Goal: Task Accomplishment & Management: Use online tool/utility

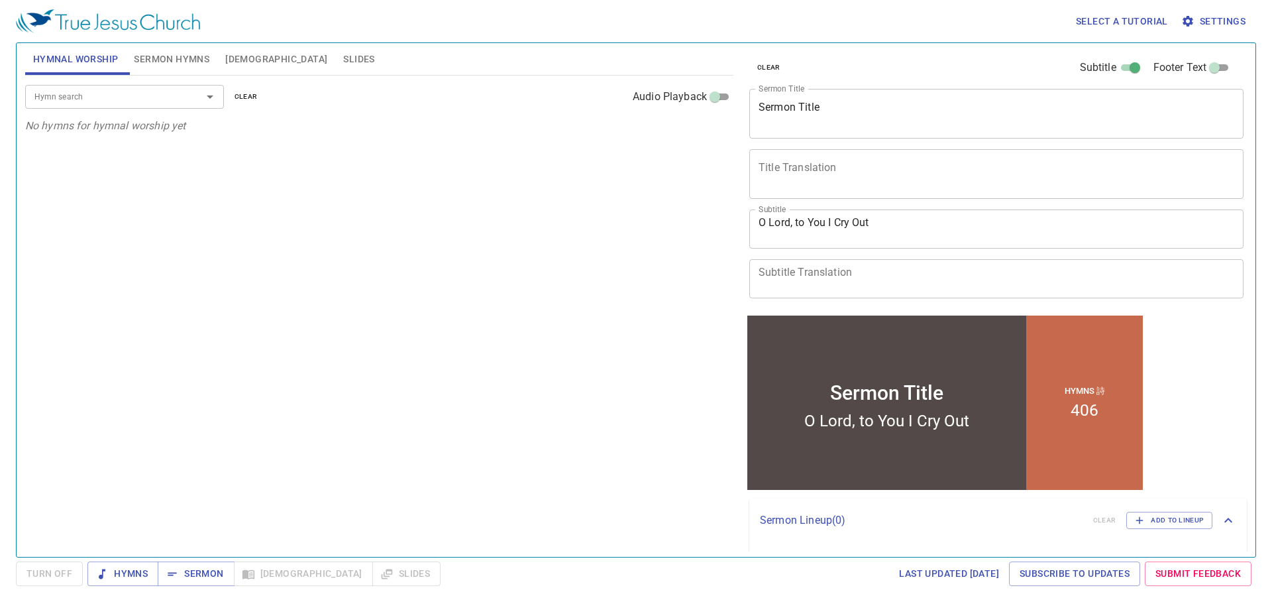
scroll to position [33, 0]
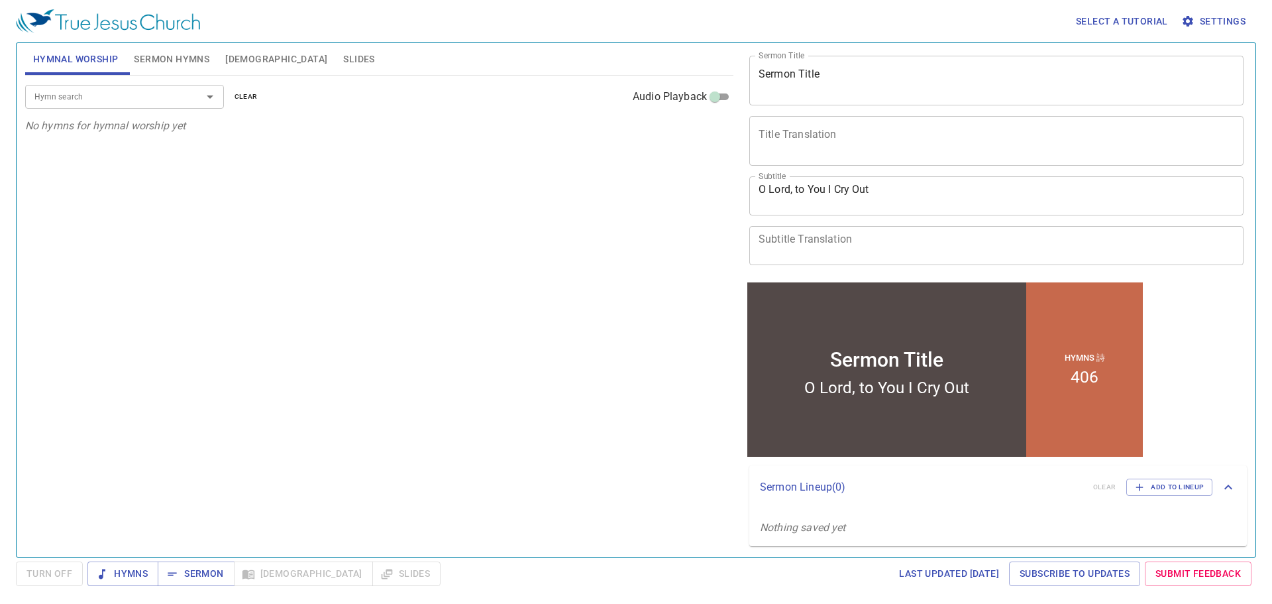
click at [1217, 16] on span "Settings" at bounding box center [1215, 21] width 62 height 17
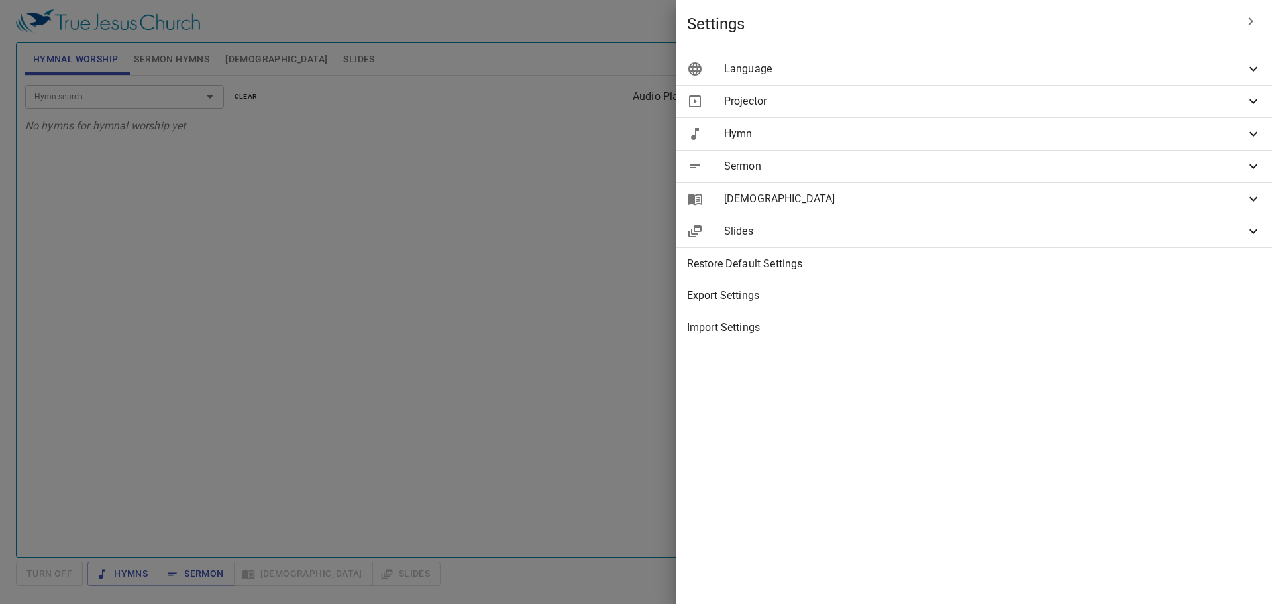
click at [995, 238] on span "Slides" at bounding box center [984, 231] width 521 height 16
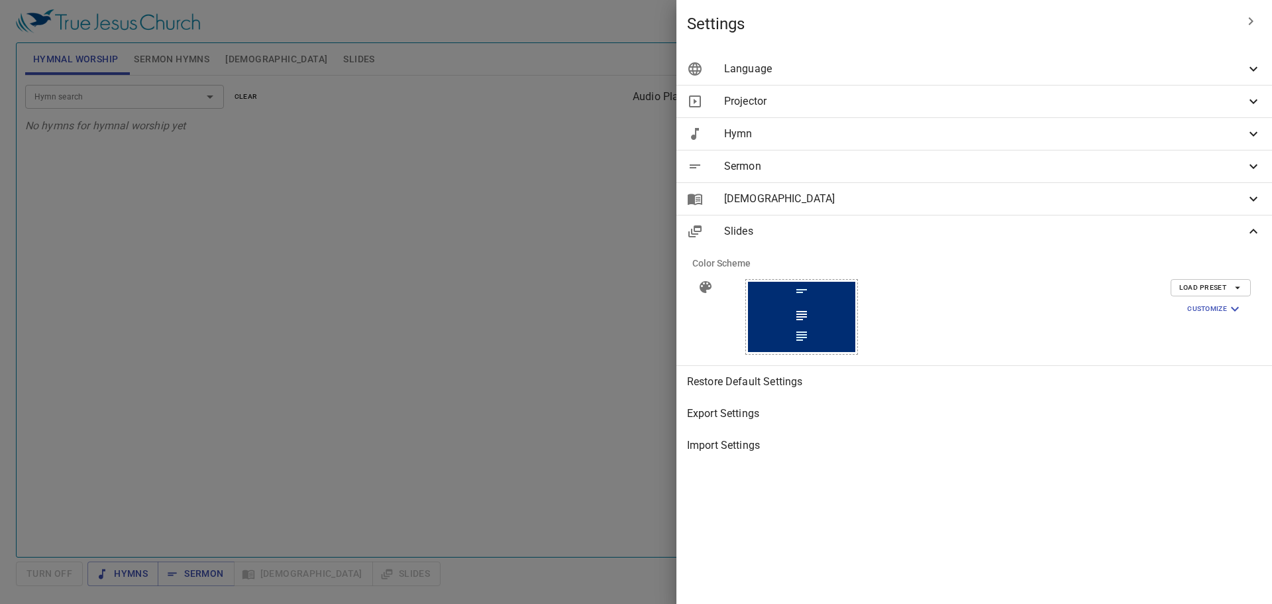
click at [995, 172] on span "Sermon" at bounding box center [984, 166] width 521 height 16
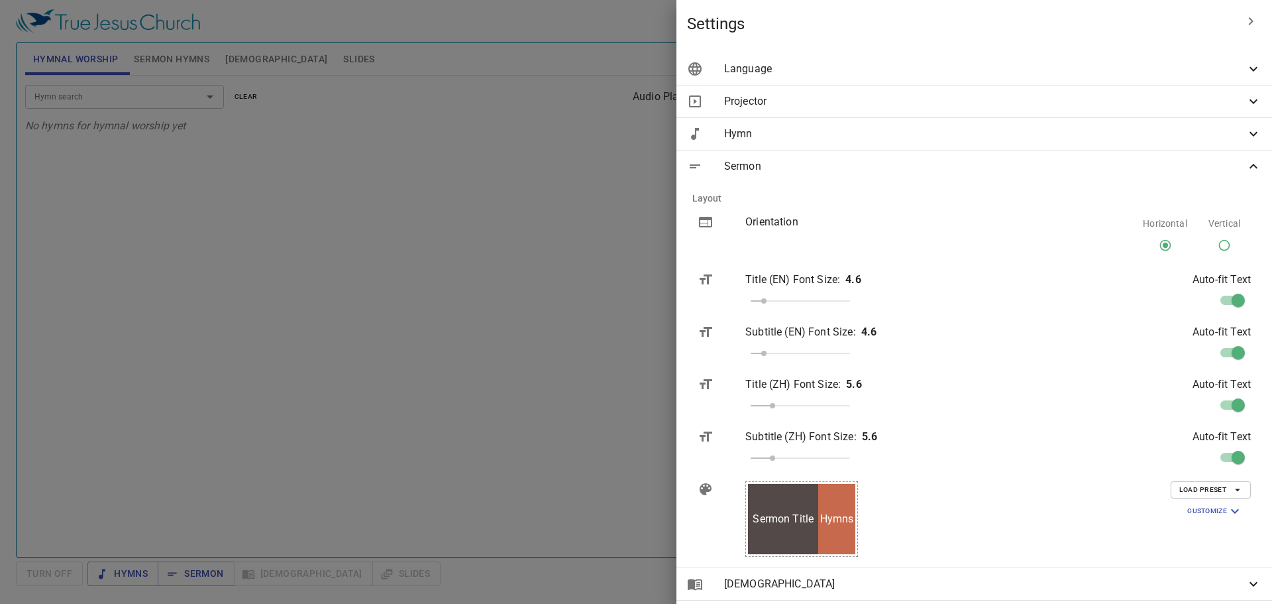
scroll to position [133, 0]
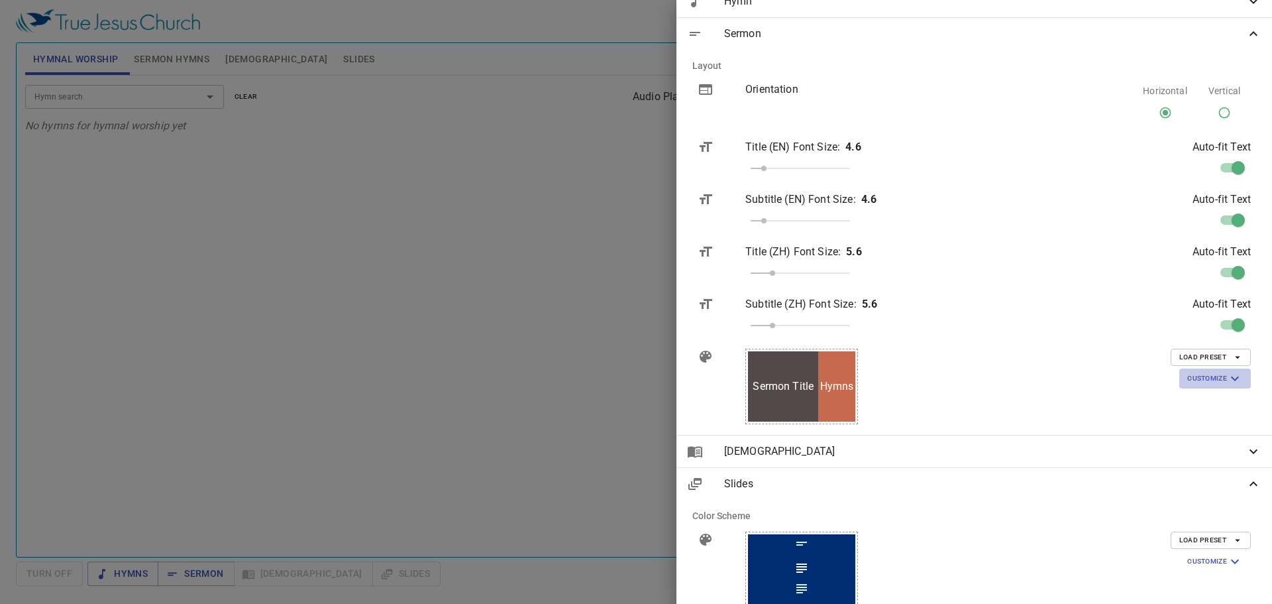
click at [1199, 380] on span "Customize" at bounding box center [1215, 378] width 56 height 16
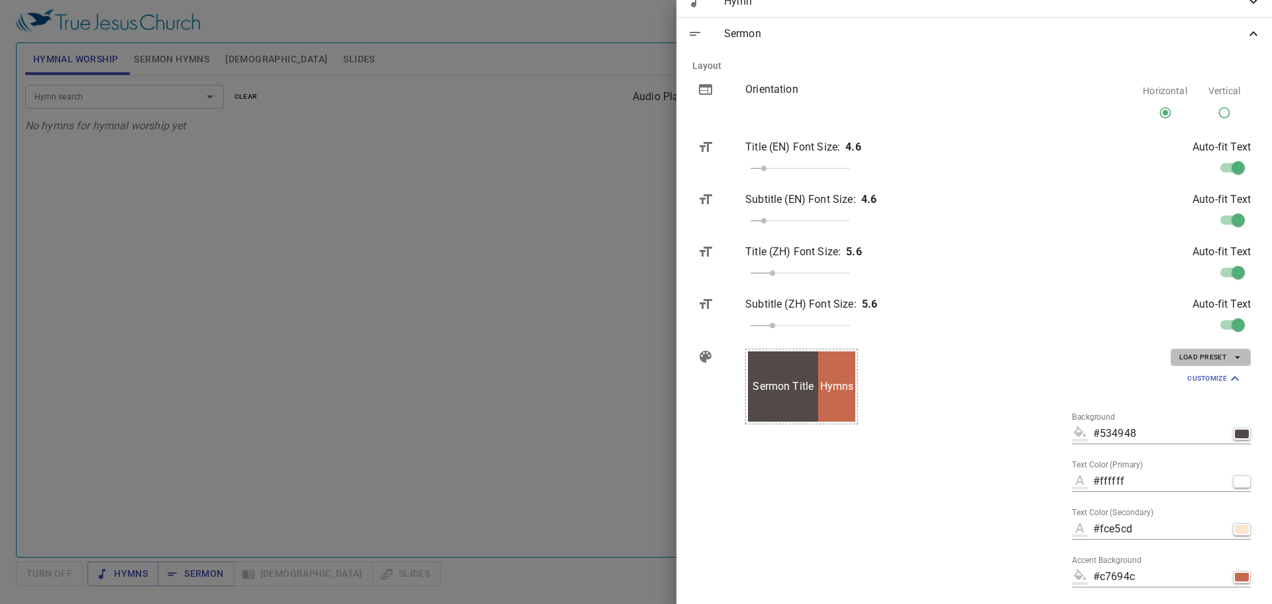
click at [1207, 355] on span "Load Preset" at bounding box center [1210, 357] width 63 height 12
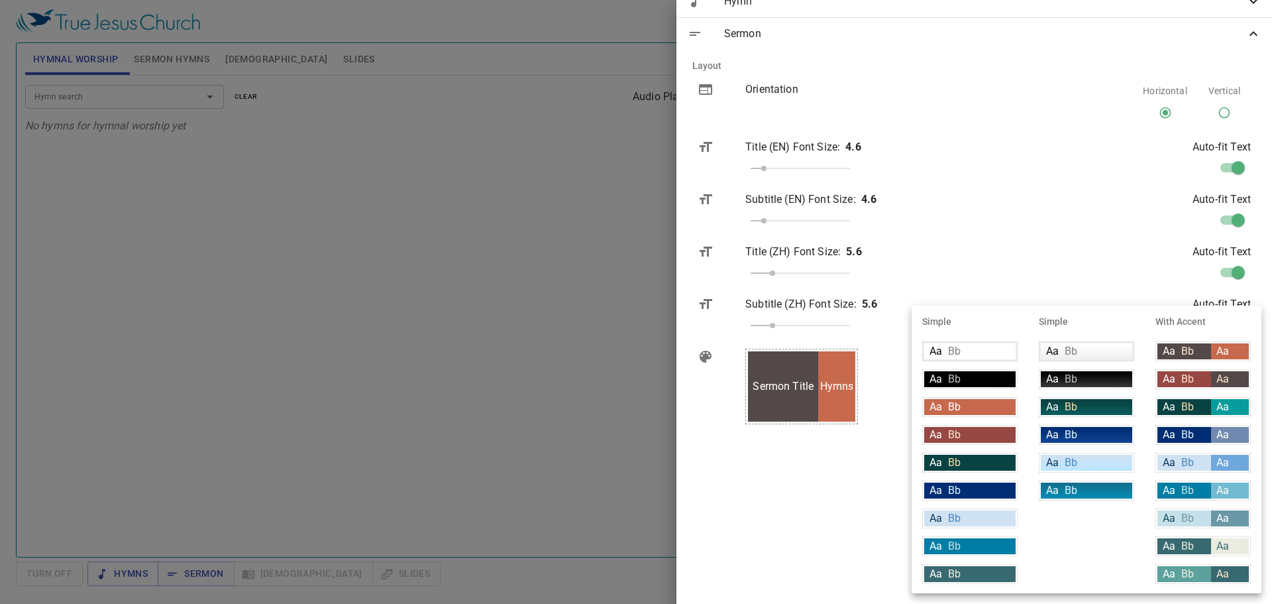
click at [963, 488] on div "Aa Bb" at bounding box center [969, 490] width 91 height 16
type input "#002d73"
type input "#daf5ff"
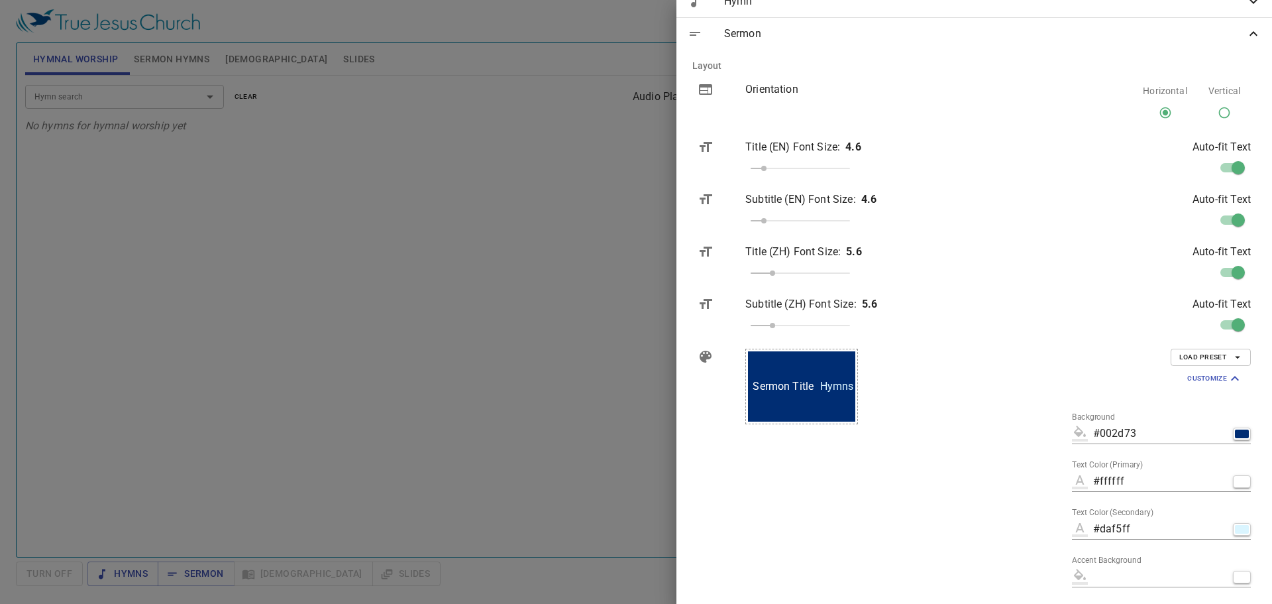
click at [705, 461] on div at bounding box center [636, 302] width 1272 height 604
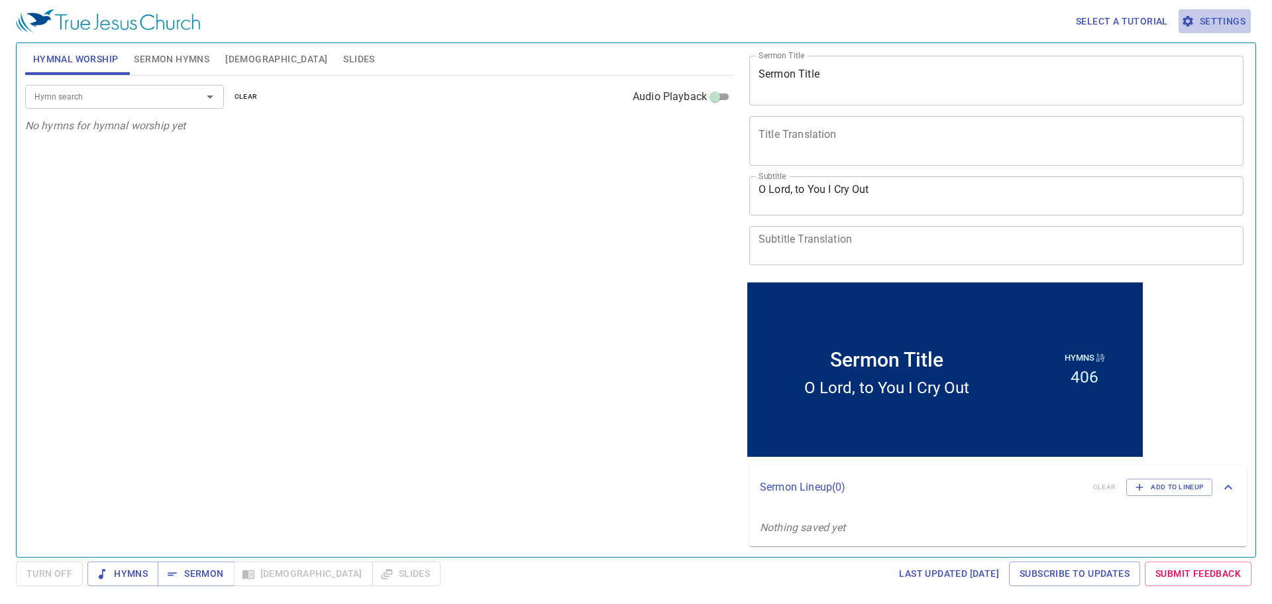
click at [1229, 18] on span "Settings" at bounding box center [1215, 21] width 62 height 17
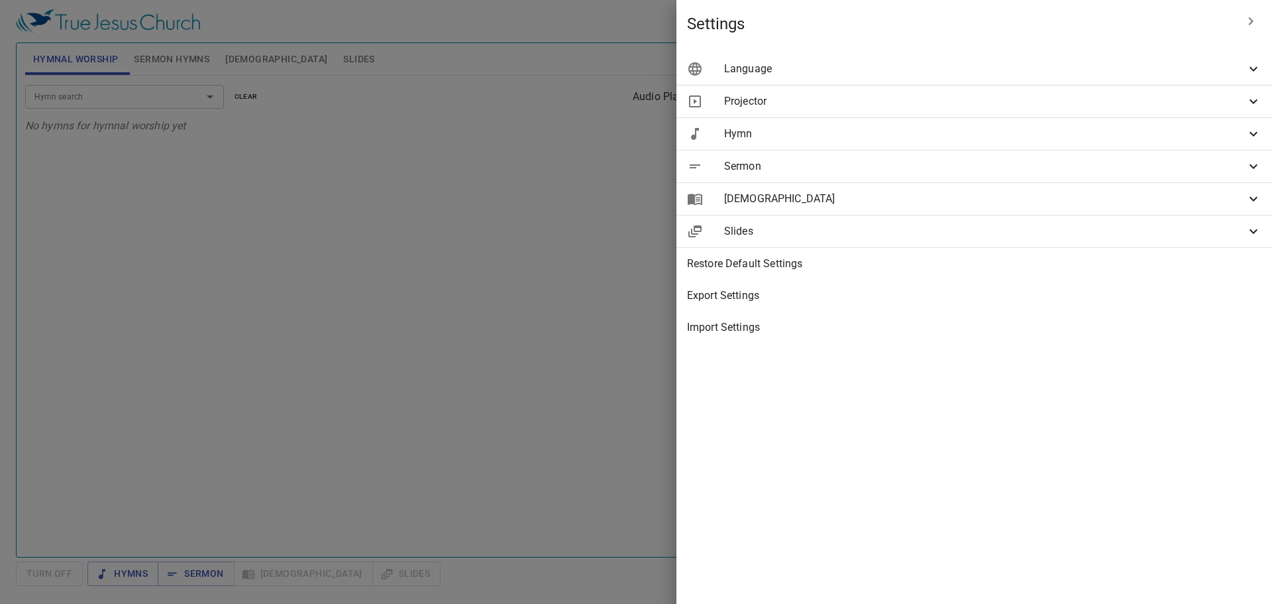
click at [1222, 223] on span "Slides" at bounding box center [984, 231] width 521 height 16
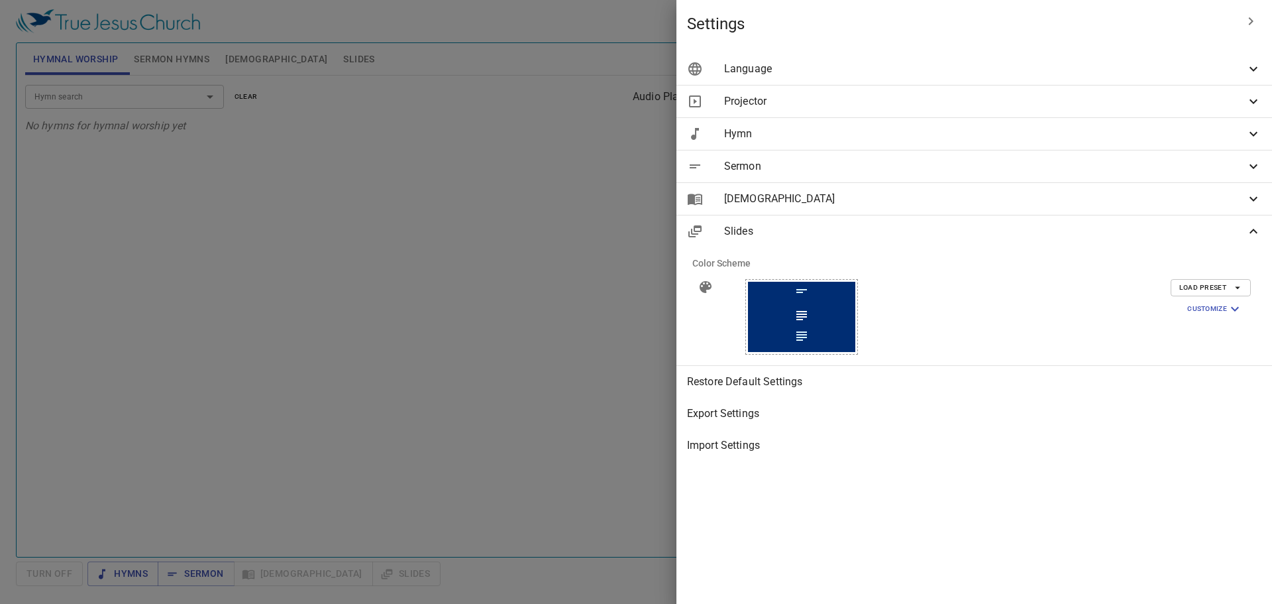
click at [1249, 138] on icon at bounding box center [1254, 134] width 16 height 16
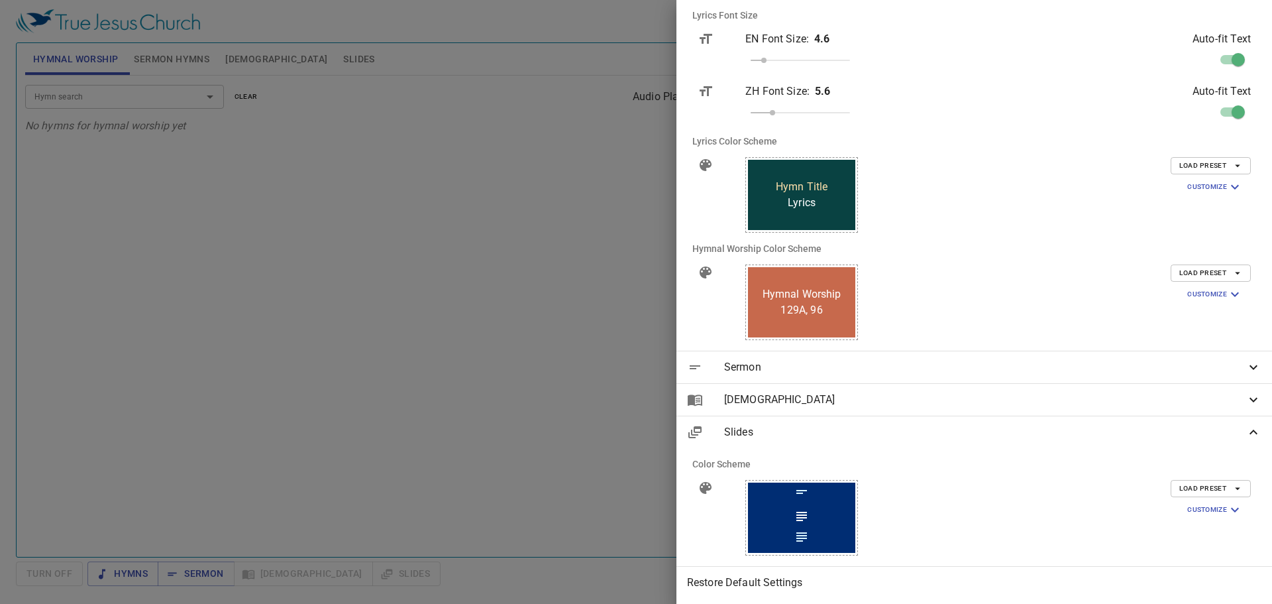
scroll to position [265, 0]
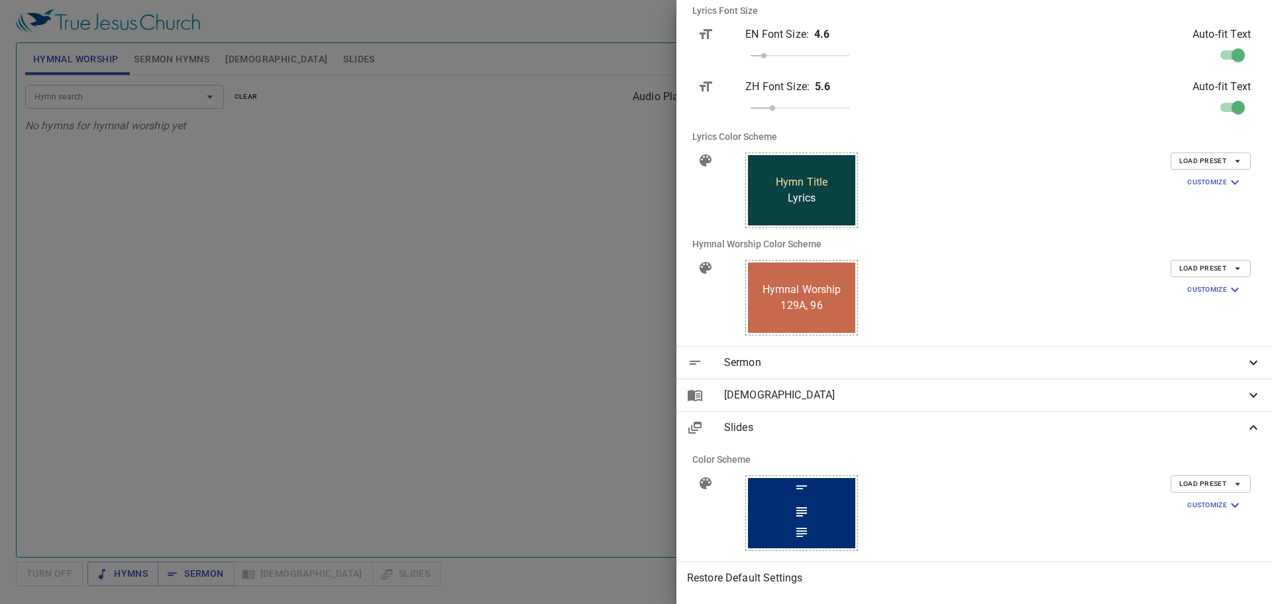
click at [1232, 267] on icon "button" at bounding box center [1238, 268] width 12 height 12
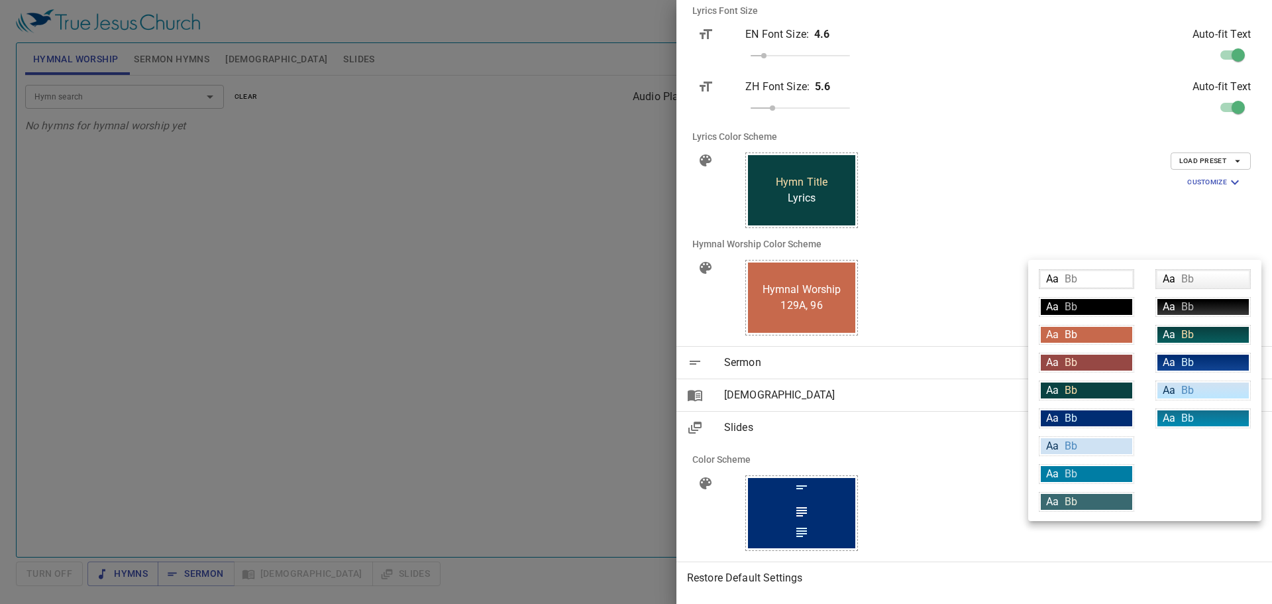
click at [1099, 415] on div "Aa Bb" at bounding box center [1086, 418] width 91 height 16
type input "#002d73"
type input "#daf5ff"
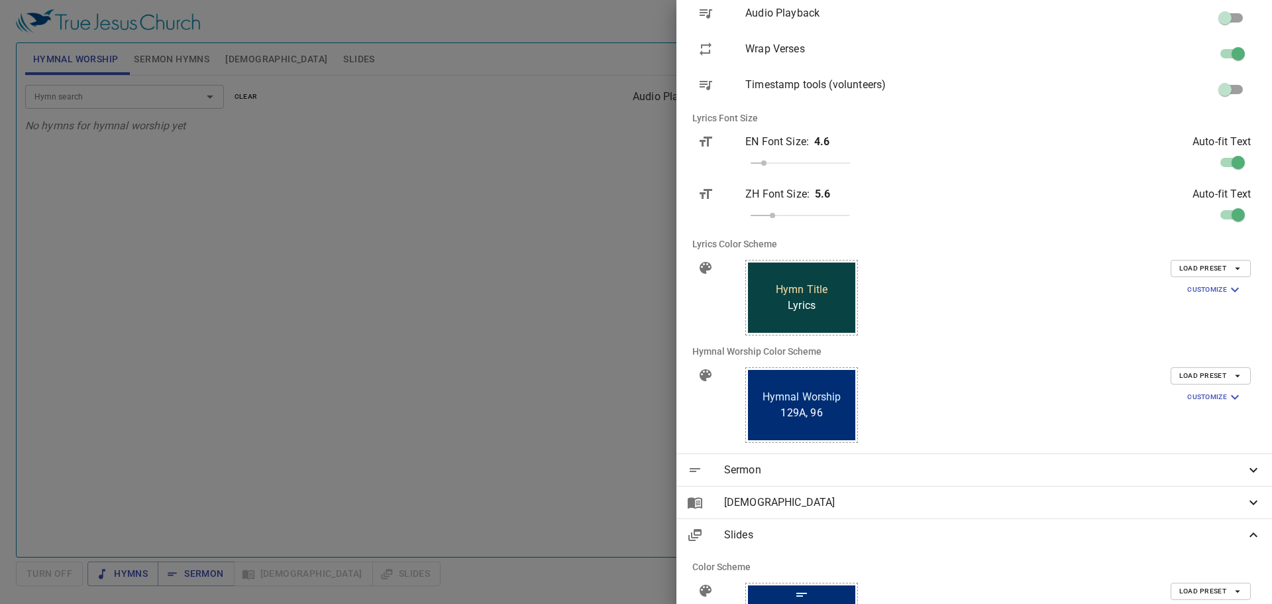
scroll to position [133, 0]
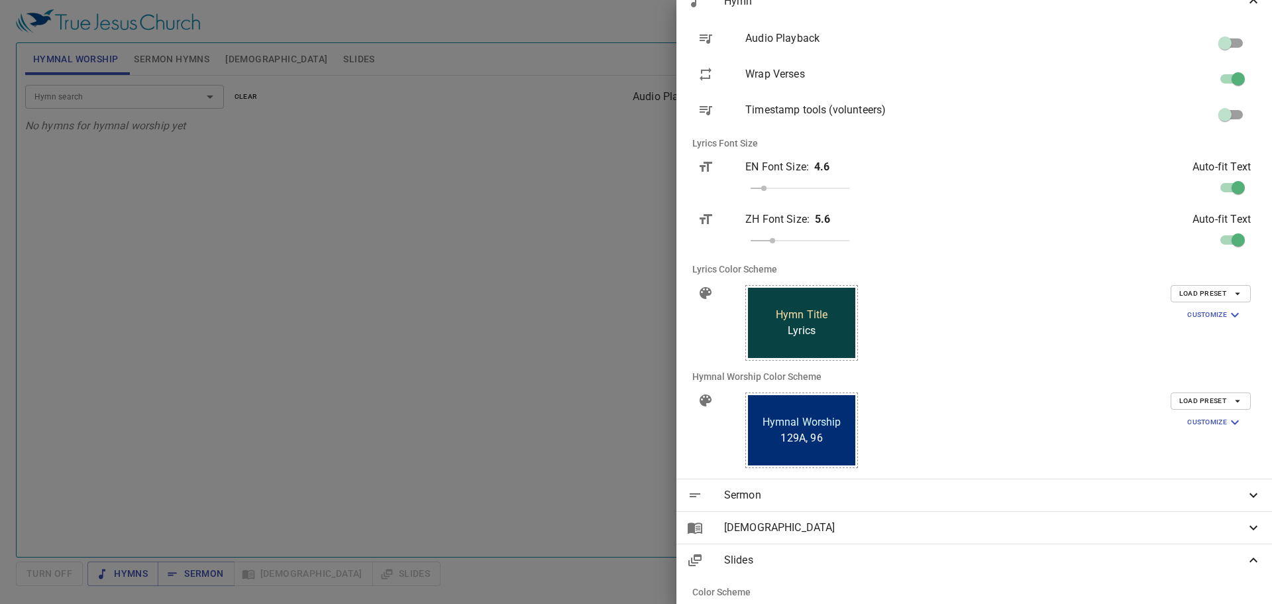
click at [1232, 296] on icon "button" at bounding box center [1238, 294] width 12 height 12
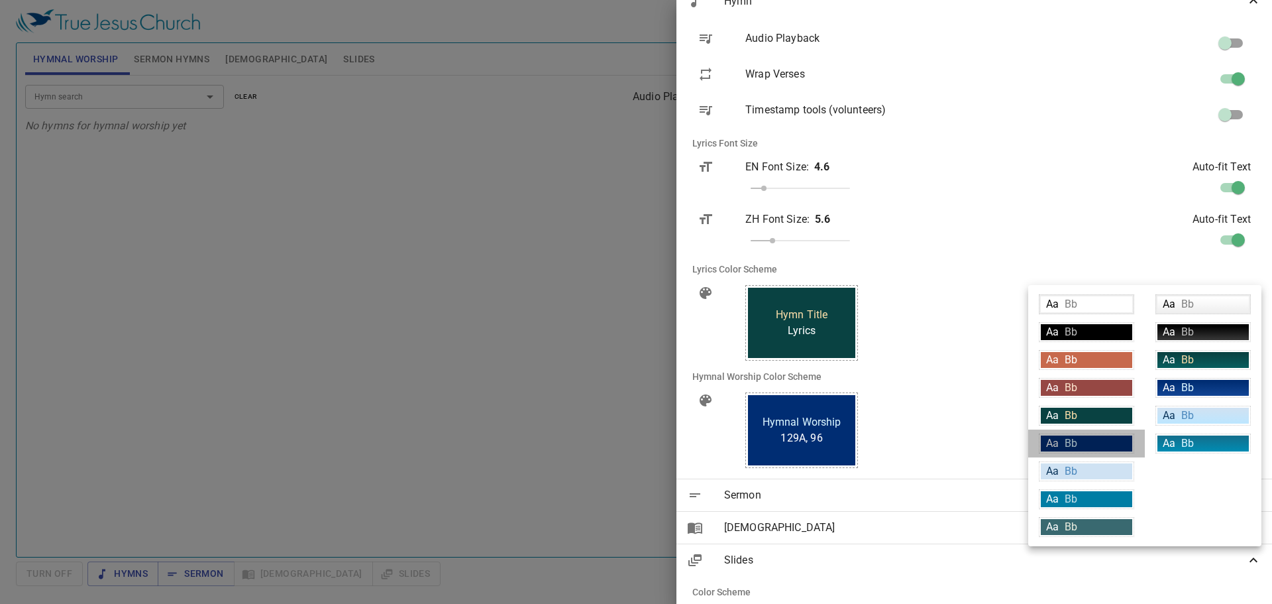
click at [1131, 441] on div "Aa Bb" at bounding box center [1086, 443] width 91 height 16
type input "#002d73"
type input "#daf5ff"
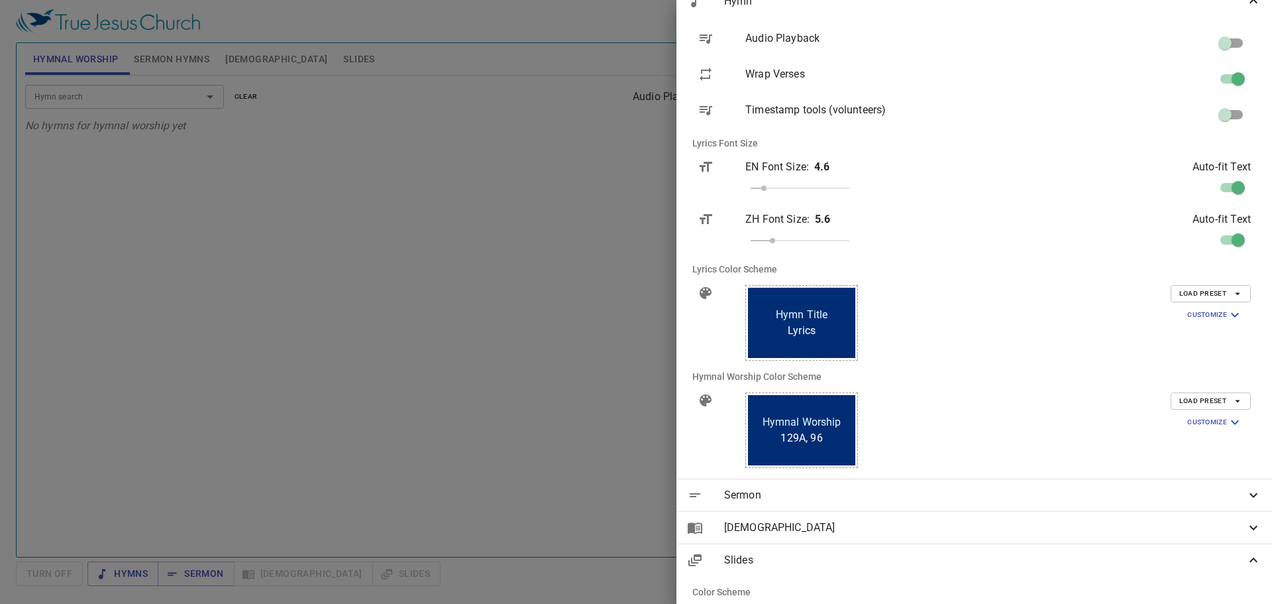
scroll to position [0, 0]
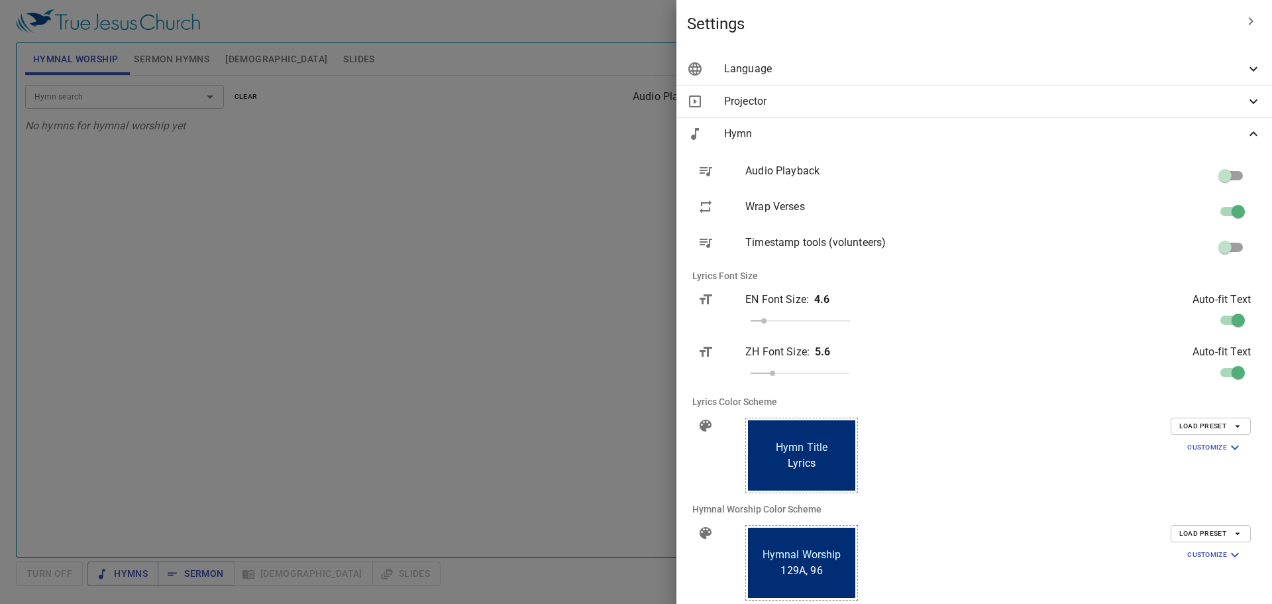
click at [1254, 99] on div "Projector" at bounding box center [975, 101] width 596 height 32
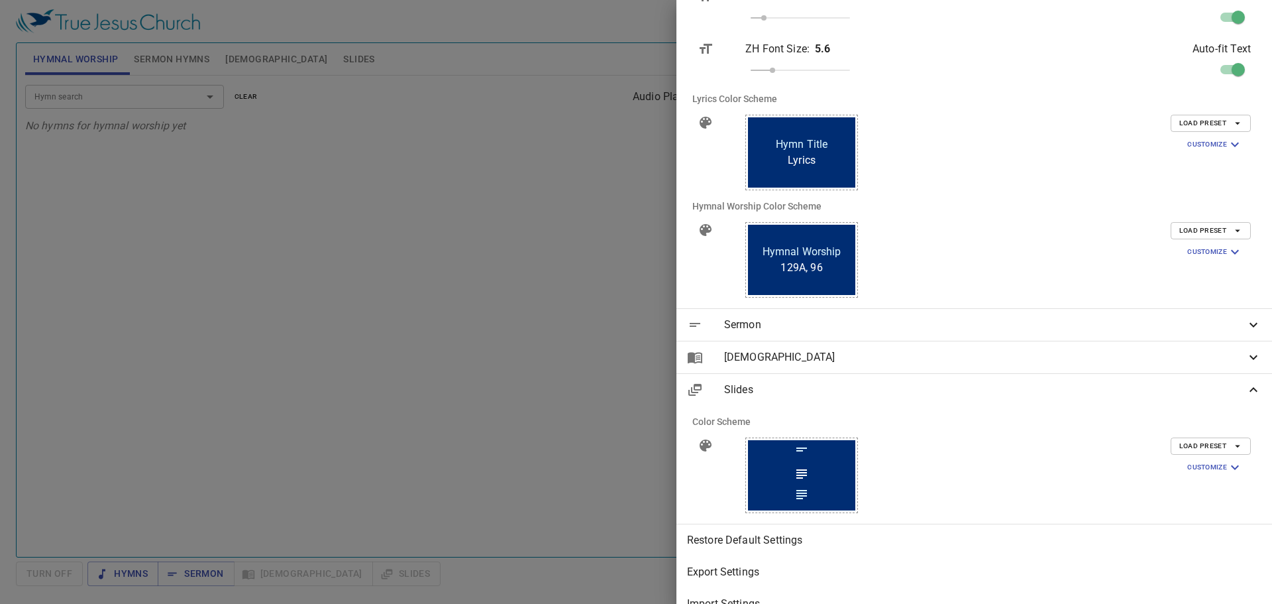
scroll to position [398, 0]
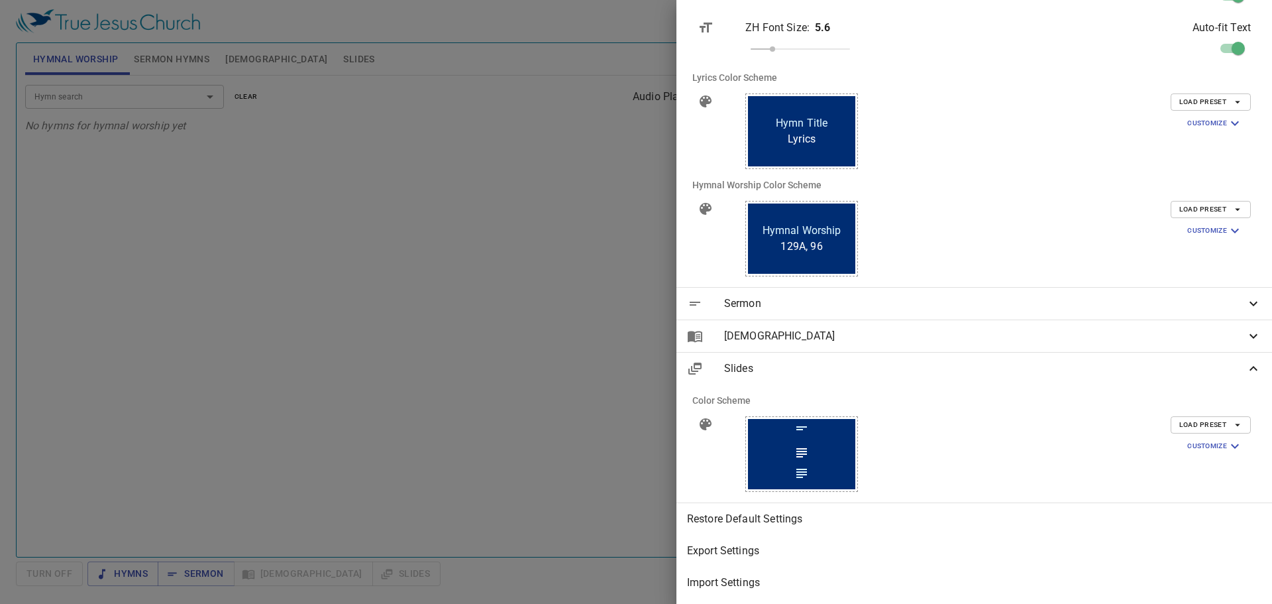
click at [361, 60] on div at bounding box center [636, 302] width 1272 height 604
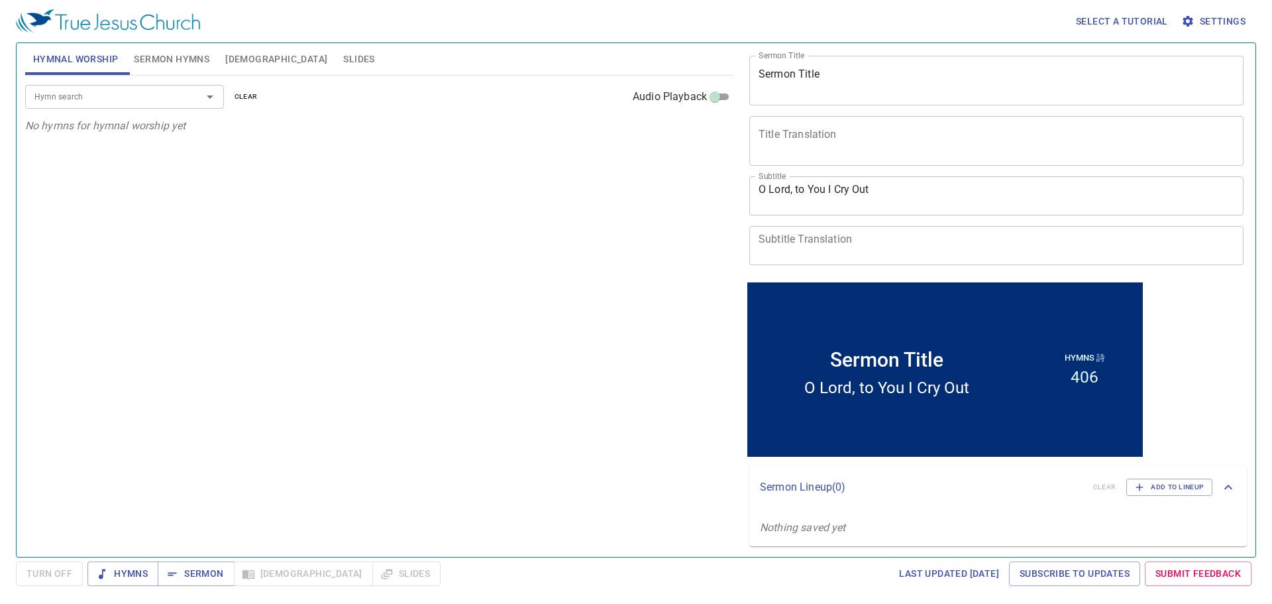
click at [343, 52] on span "Slides" at bounding box center [358, 59] width 31 height 17
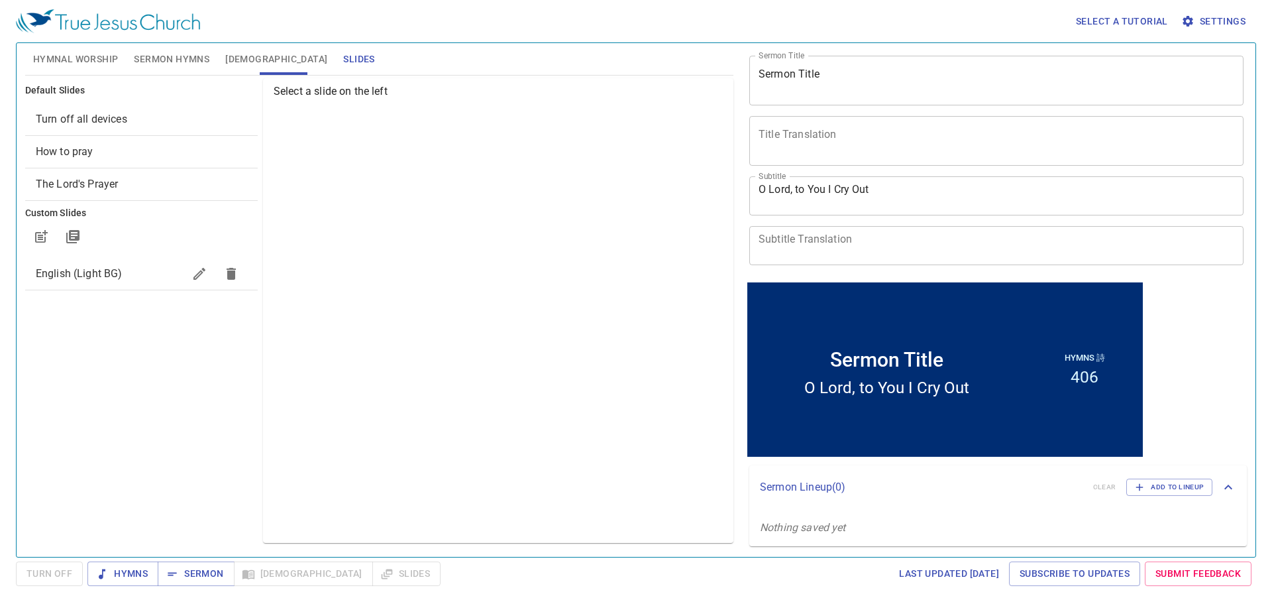
click at [188, 137] on div "How to pray" at bounding box center [141, 152] width 233 height 32
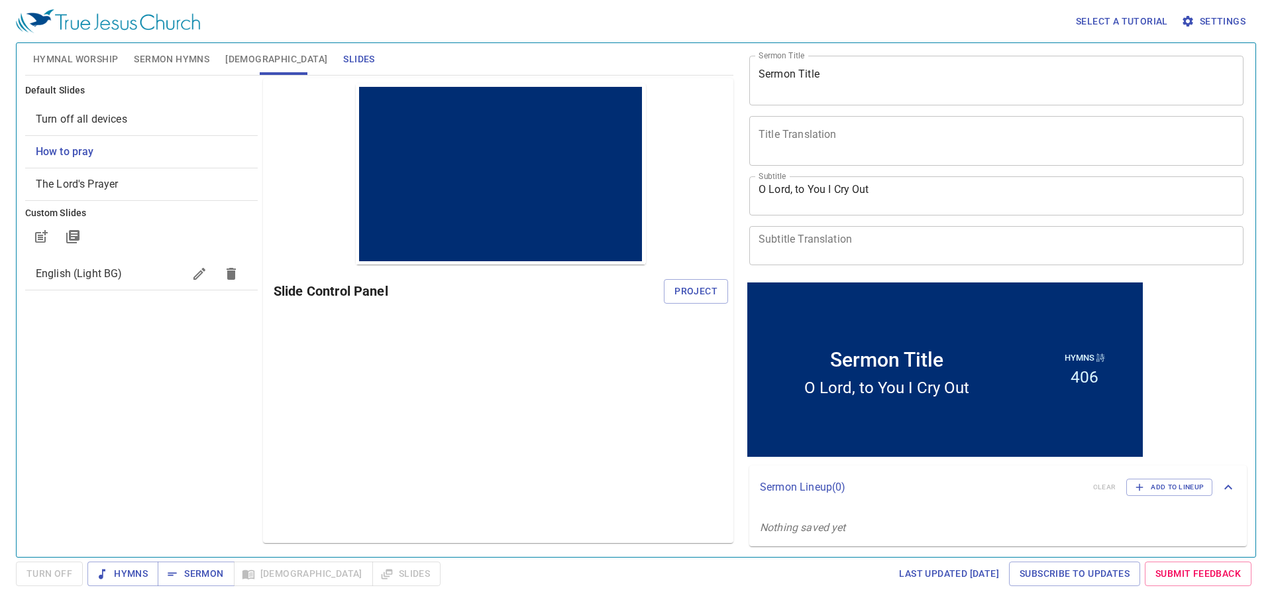
scroll to position [0, 0]
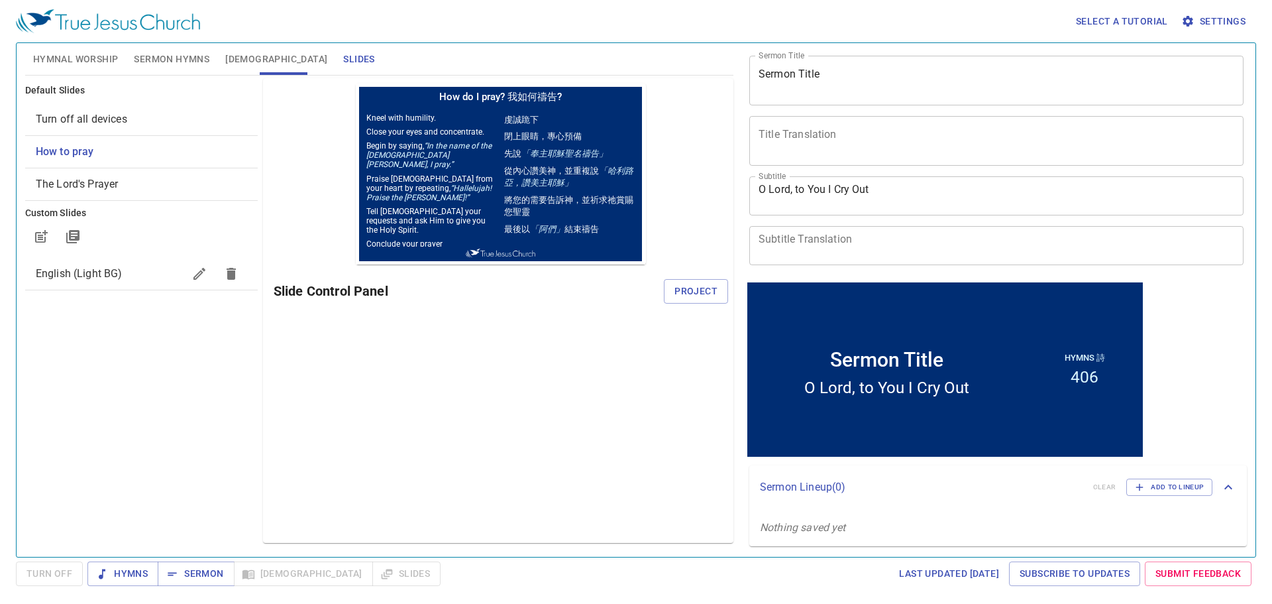
click at [185, 176] on span "The Lord's Prayer" at bounding box center [141, 184] width 211 height 16
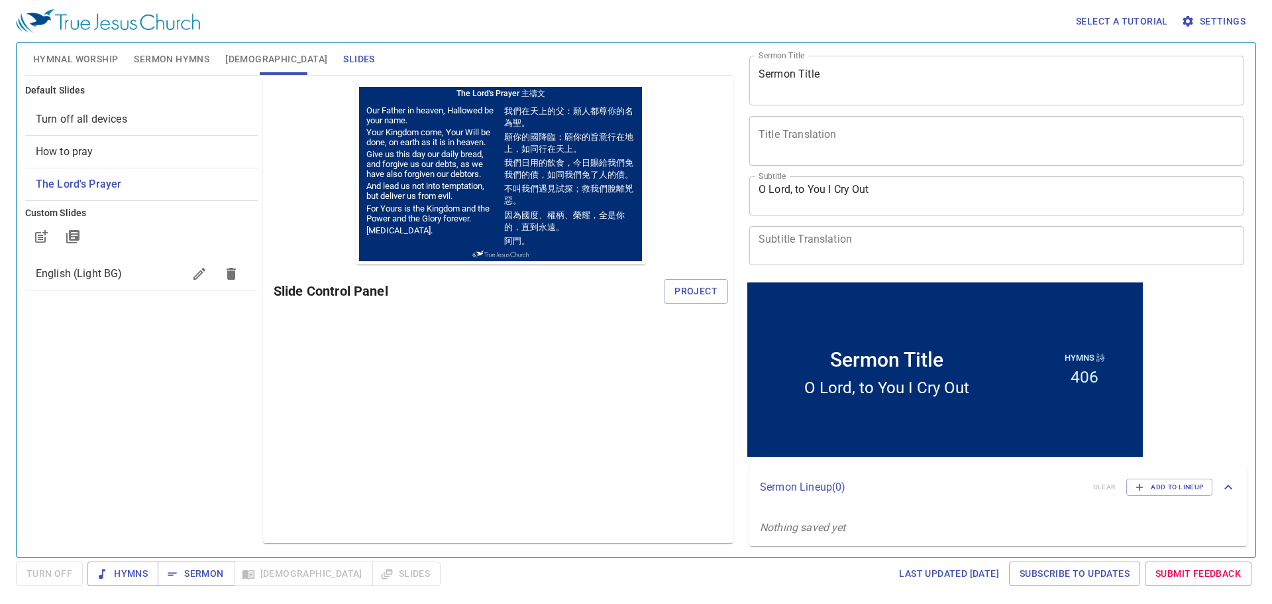
click at [190, 113] on span "Turn off all devices" at bounding box center [141, 119] width 211 height 16
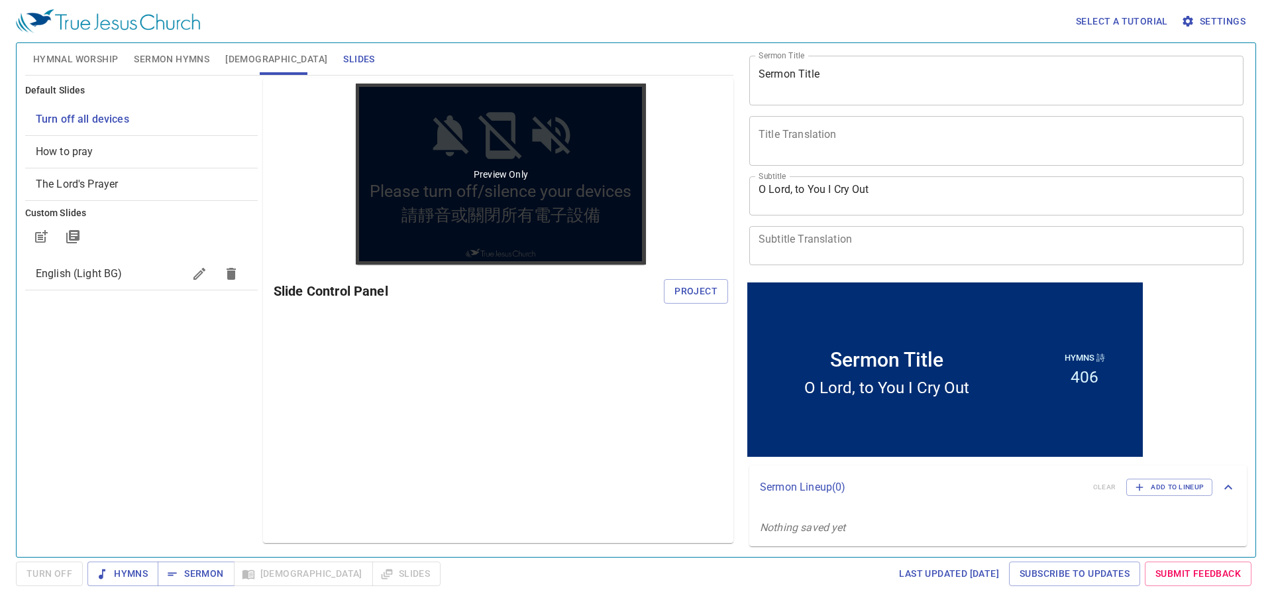
click at [585, 234] on div "Preview Only" at bounding box center [501, 173] width 290 height 181
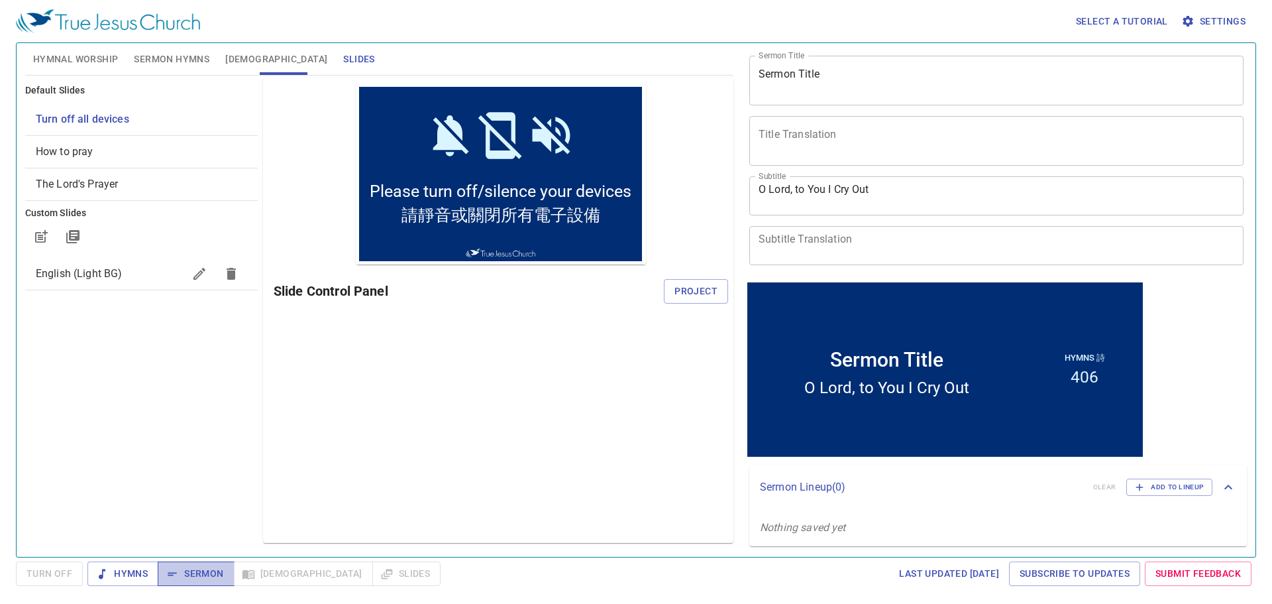
click at [207, 568] on span "Sermon" at bounding box center [195, 573] width 55 height 17
click at [685, 285] on span "Project" at bounding box center [696, 291] width 43 height 17
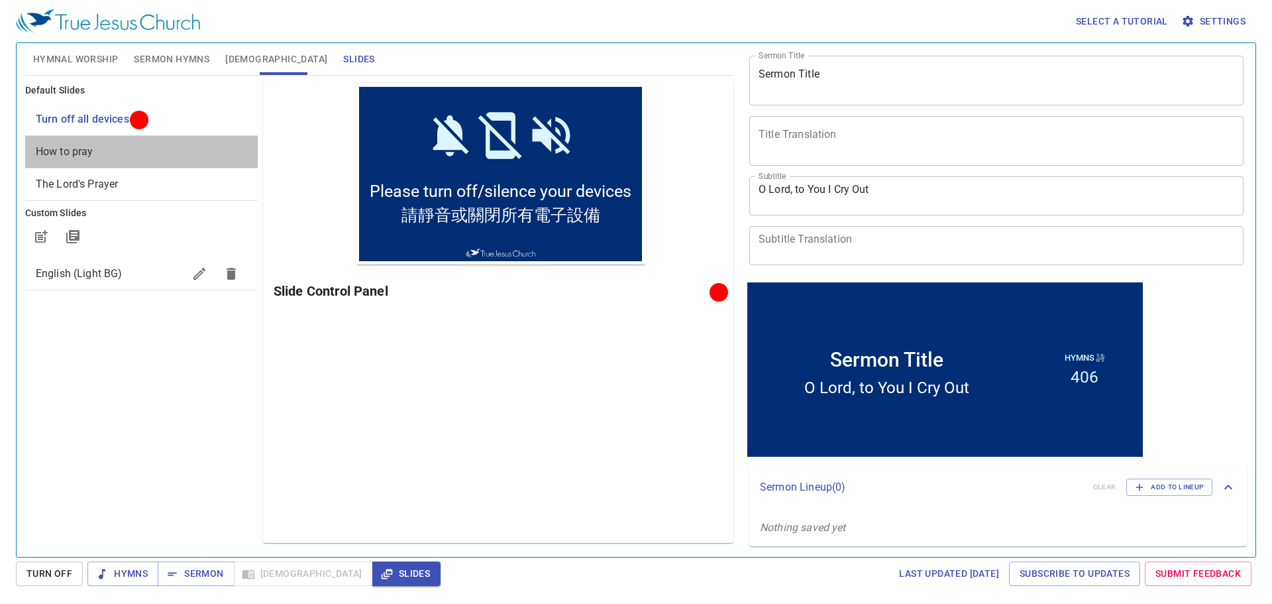
click at [113, 150] on span "How to pray" at bounding box center [141, 152] width 211 height 16
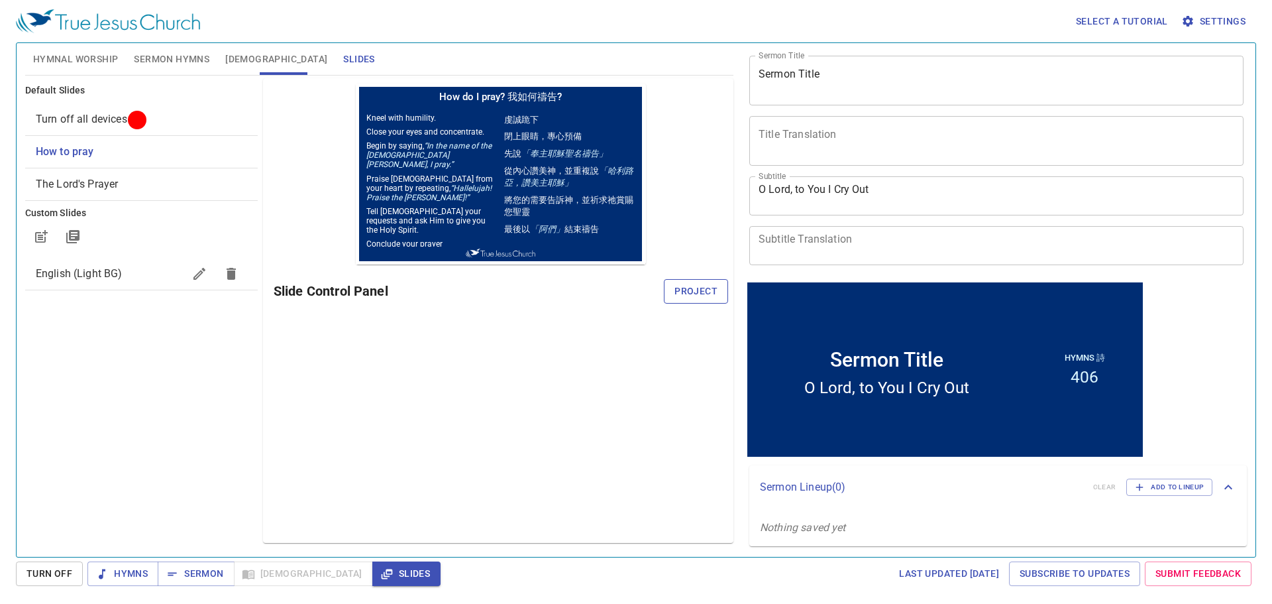
click at [689, 302] on button "Project" at bounding box center [696, 291] width 64 height 25
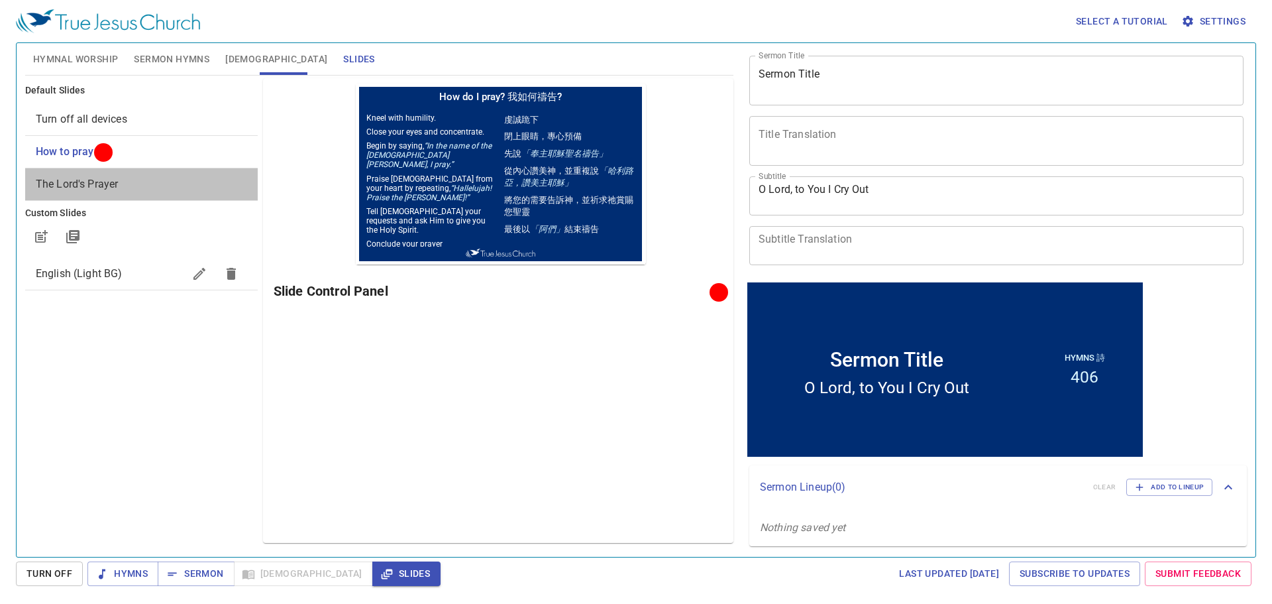
click at [125, 185] on span "The Lord's Prayer" at bounding box center [141, 184] width 211 height 16
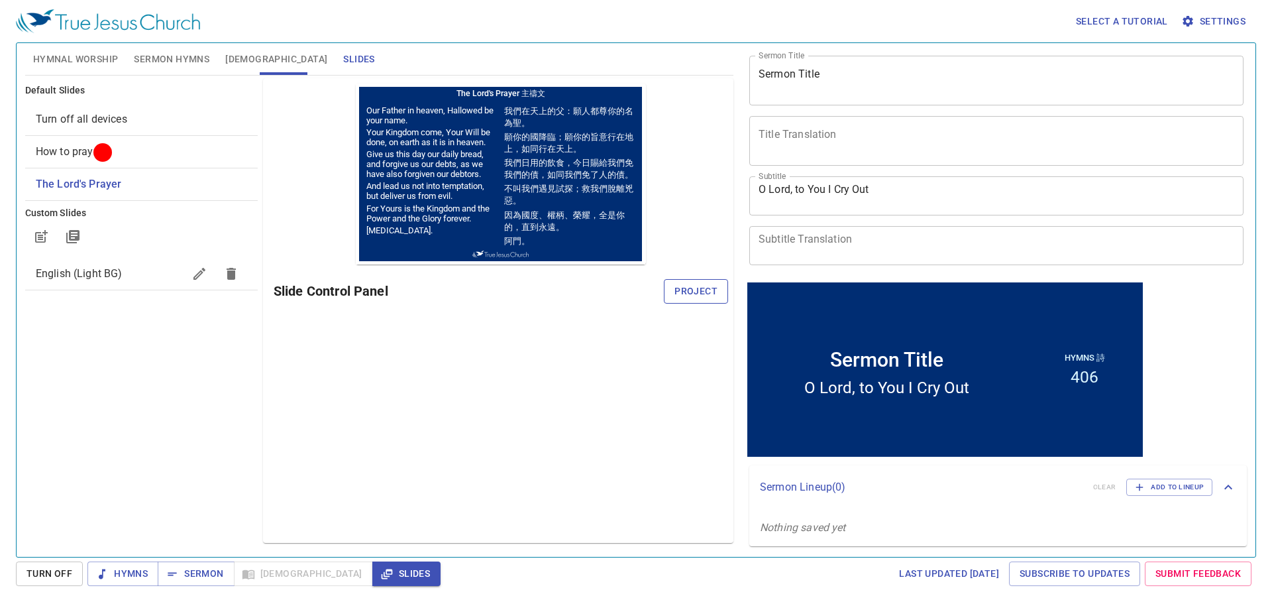
click at [700, 289] on span "Project" at bounding box center [696, 291] width 43 height 17
click at [172, 63] on span "Sermon Hymns" at bounding box center [172, 59] width 76 height 17
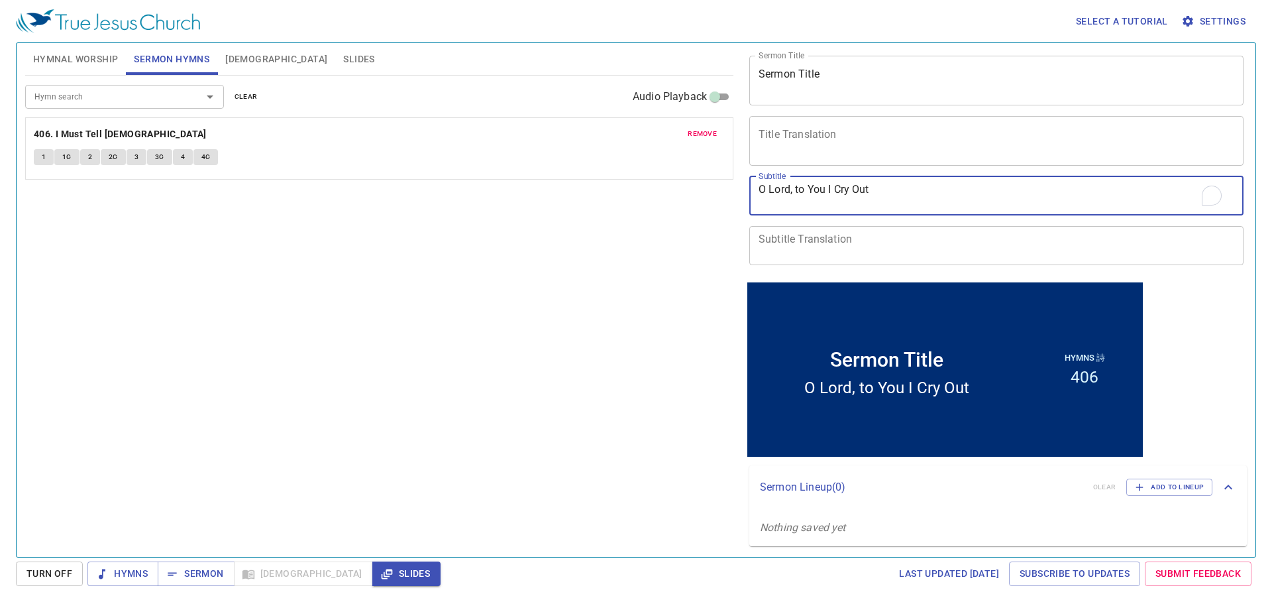
drag, startPoint x: 910, startPoint y: 201, endPoint x: 746, endPoint y: 194, distance: 163.8
click at [746, 194] on div "Subtitle O Lord, to You I Cry Out x Subtitle Subtitle Translation x Subtitle Tr…" at bounding box center [991, 220] width 494 height 99
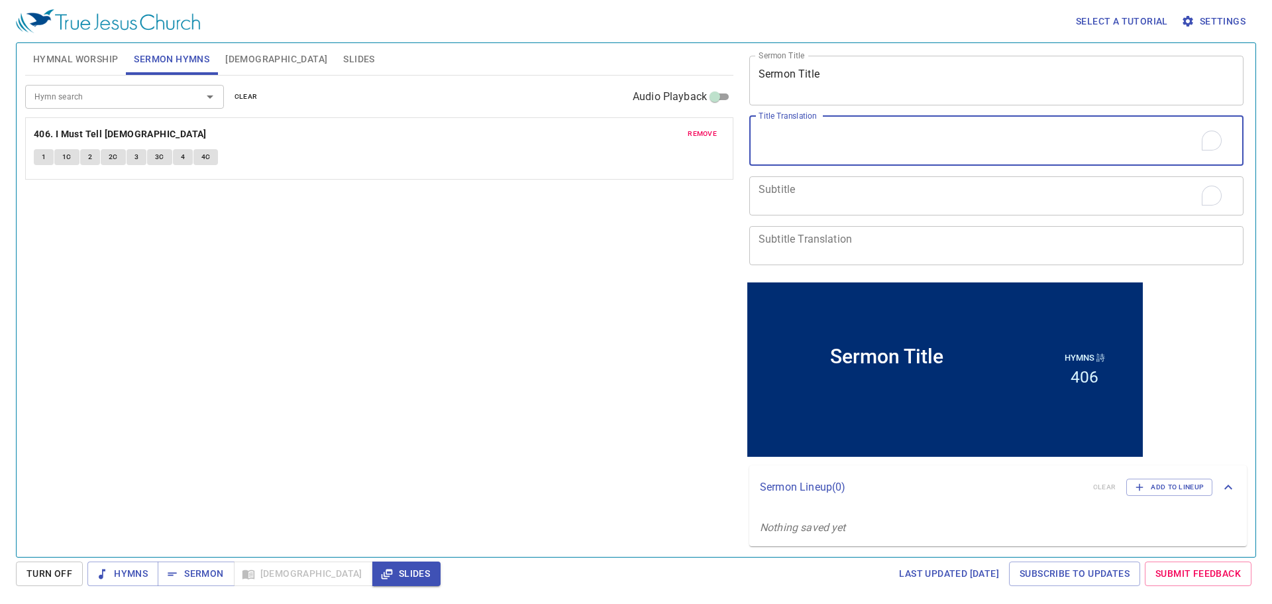
click at [794, 135] on textarea "Title Translation" at bounding box center [997, 140] width 476 height 25
type textarea "Translation"
click at [789, 203] on textarea "Subtitle" at bounding box center [997, 195] width 476 height 25
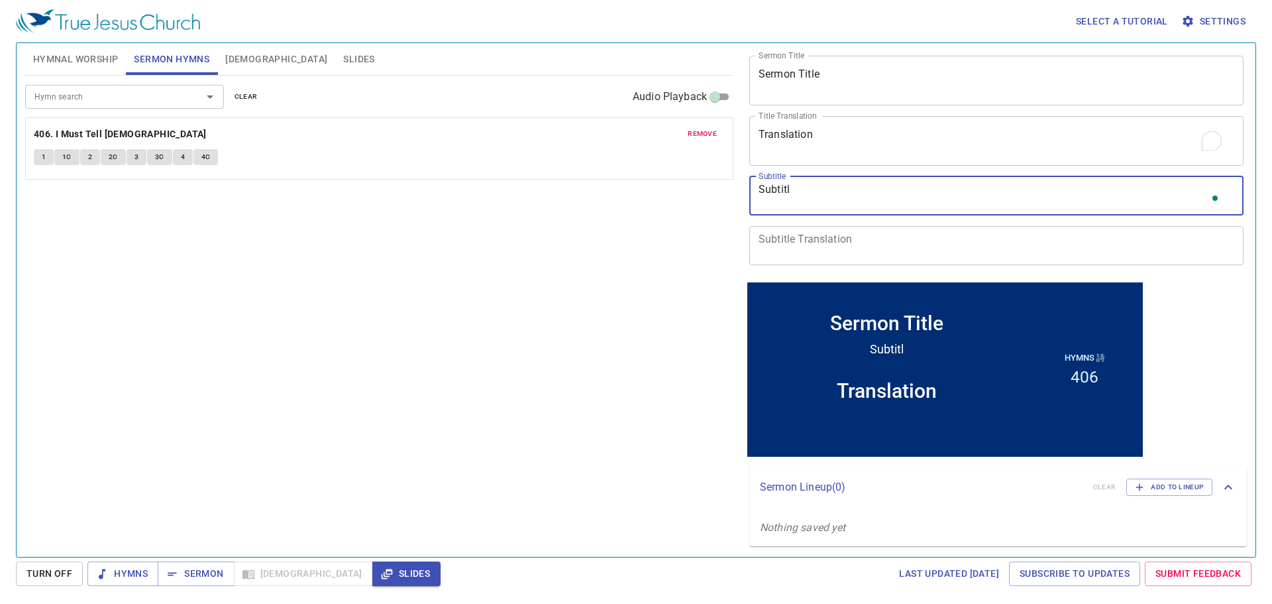
type textarea "Subtitle"
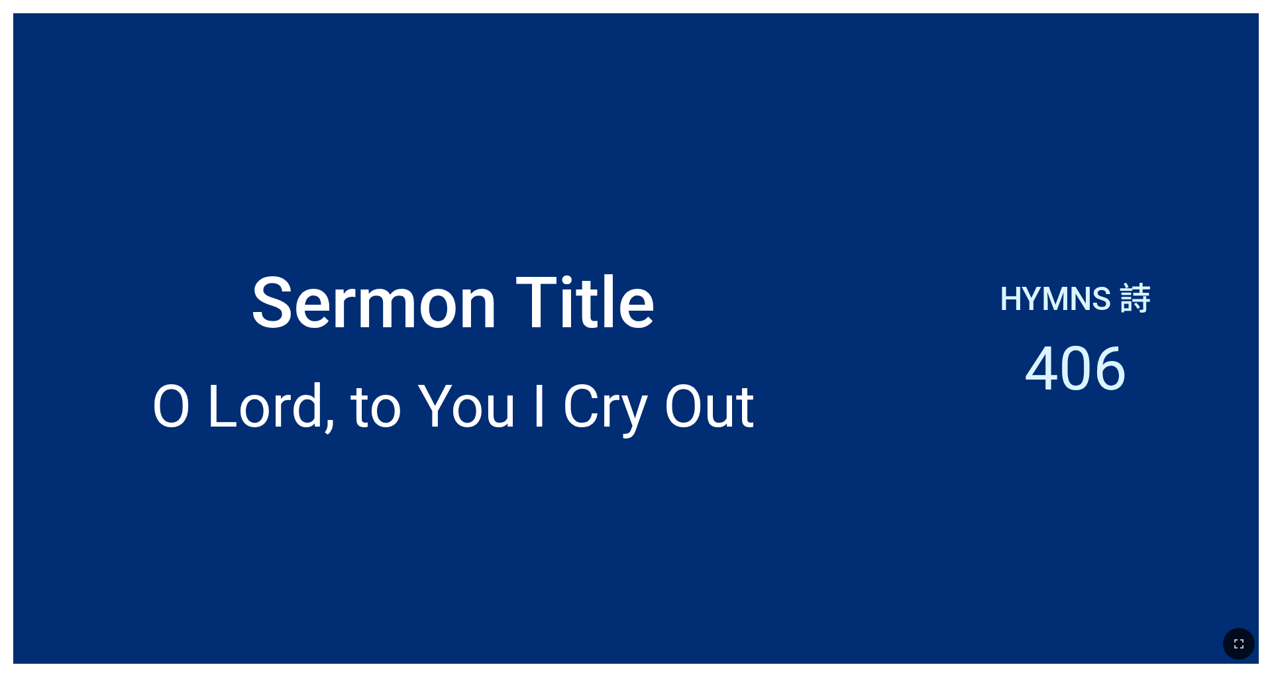
click at [529, 213] on div "Hymns 詩 406" at bounding box center [1076, 338] width 366 height 651
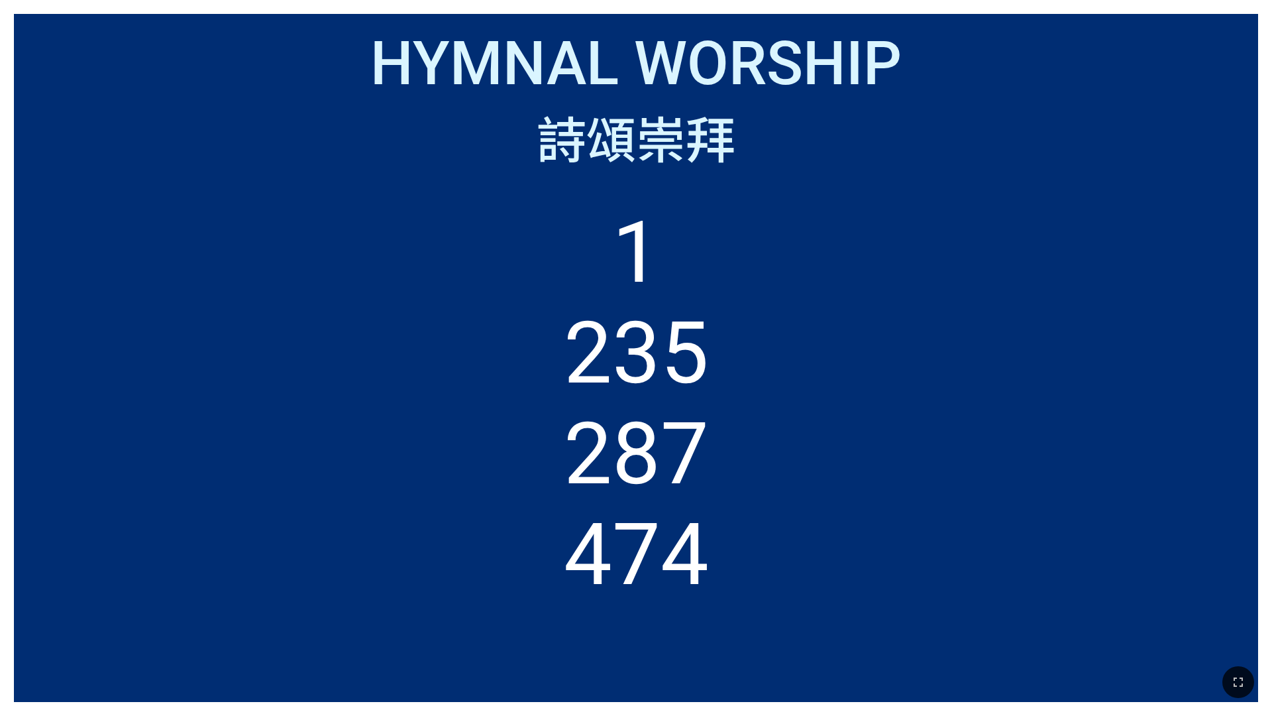
click at [529, 320] on ol "1 235 287 474" at bounding box center [636, 437] width 1216 height 471
click at [529, 375] on ol "1 235 287 474" at bounding box center [636, 437] width 1216 height 471
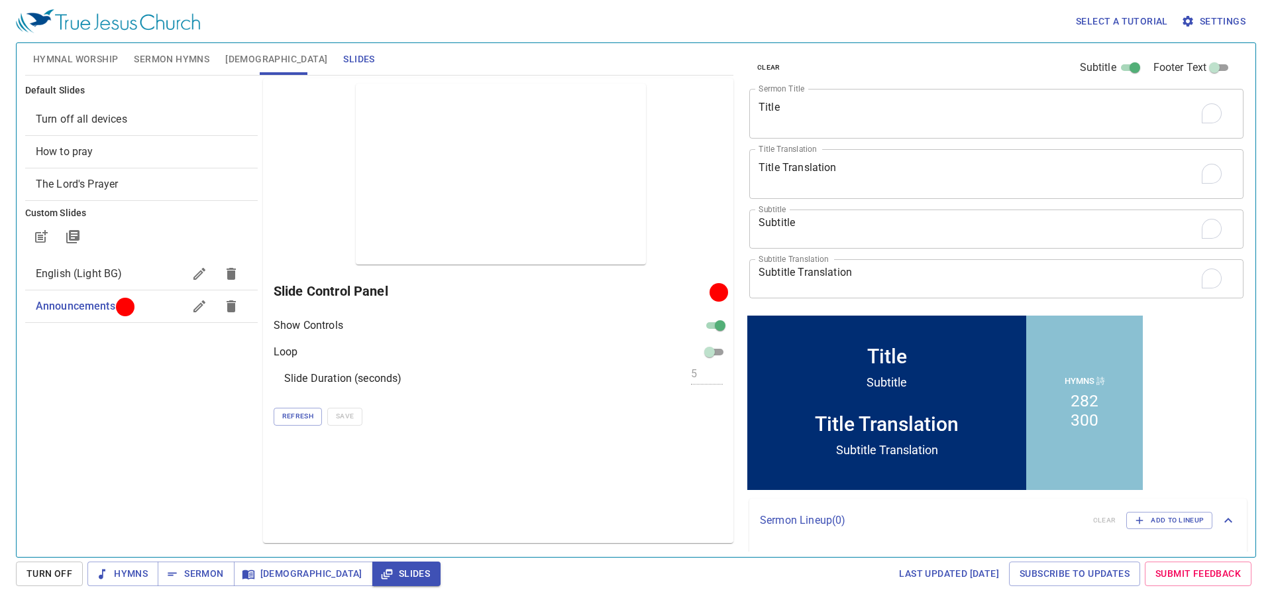
scroll to position [33, 0]
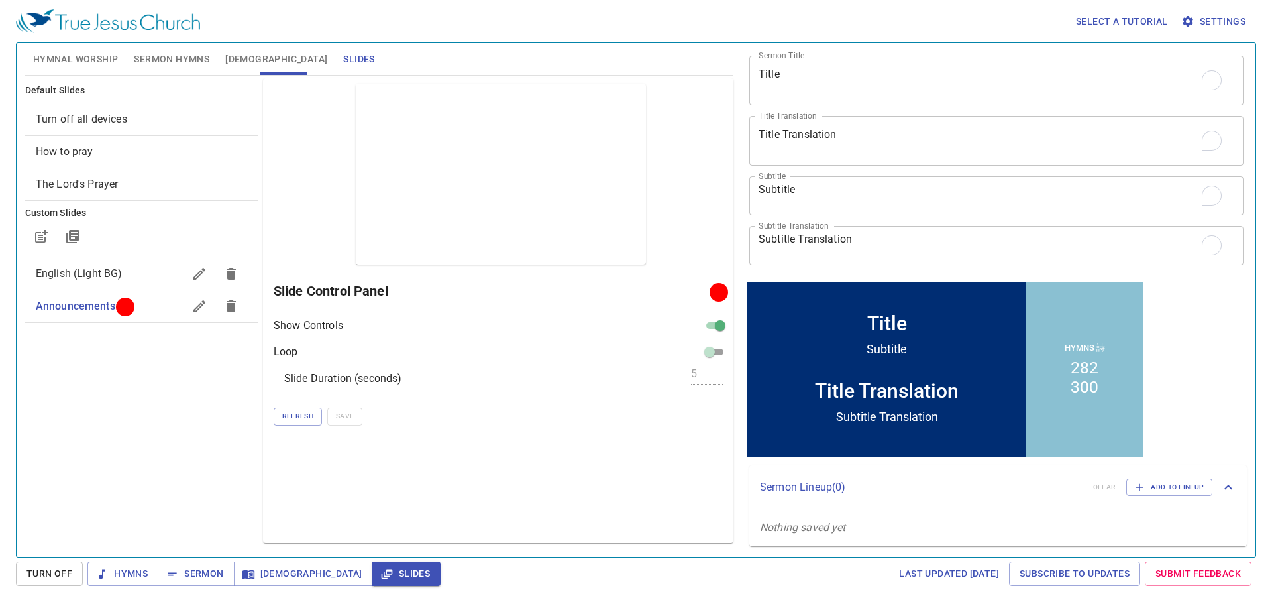
click at [109, 187] on span "The Lord's Prayer" at bounding box center [77, 184] width 83 height 13
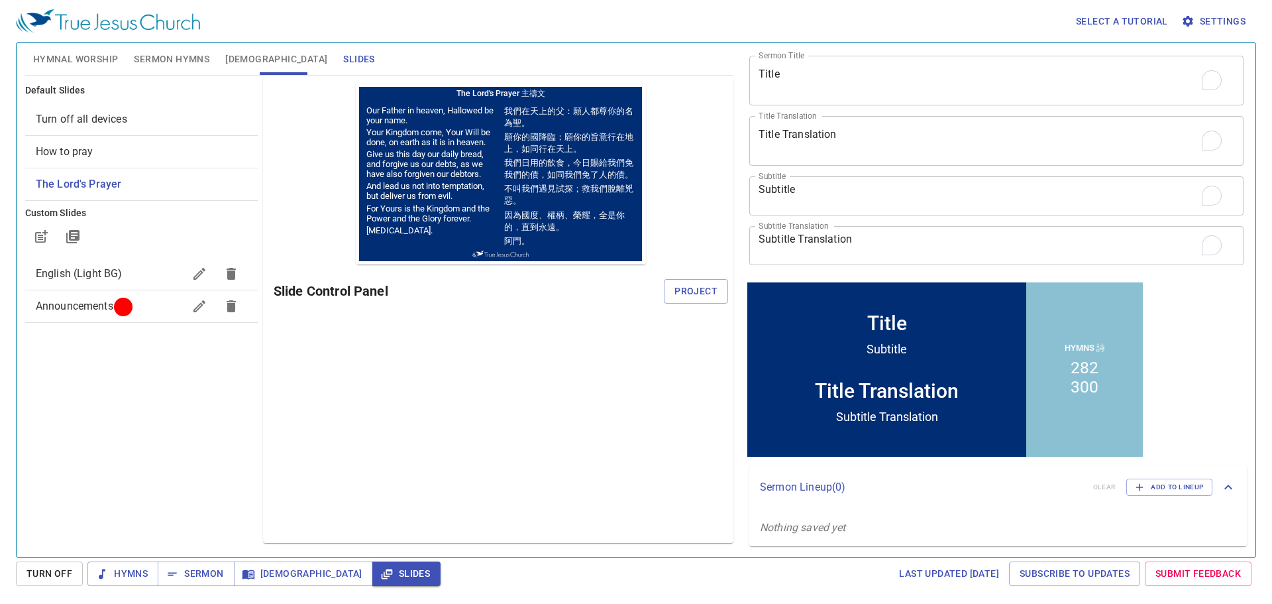
scroll to position [0, 0]
click at [699, 294] on span "Project" at bounding box center [696, 291] width 43 height 17
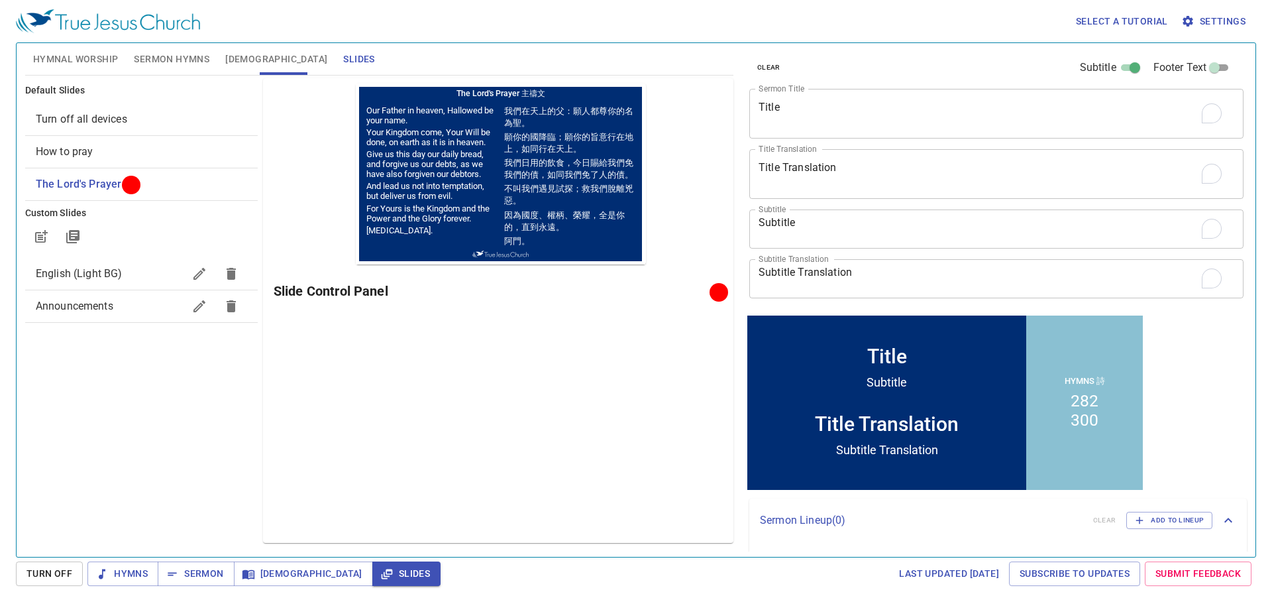
scroll to position [33, 0]
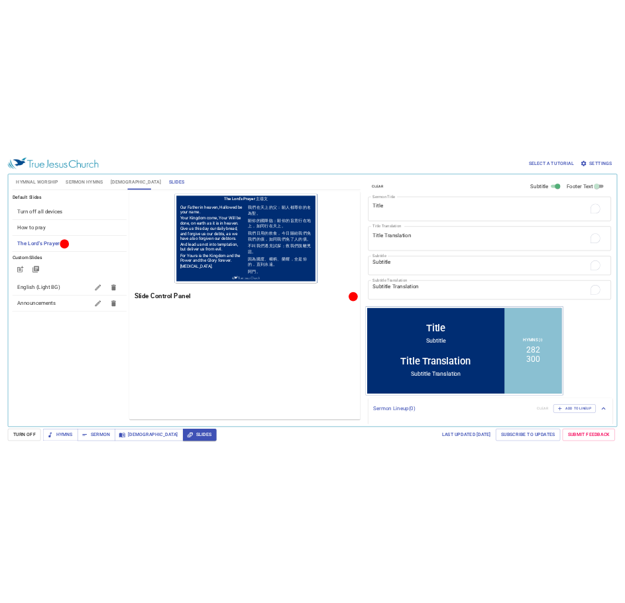
scroll to position [33, 0]
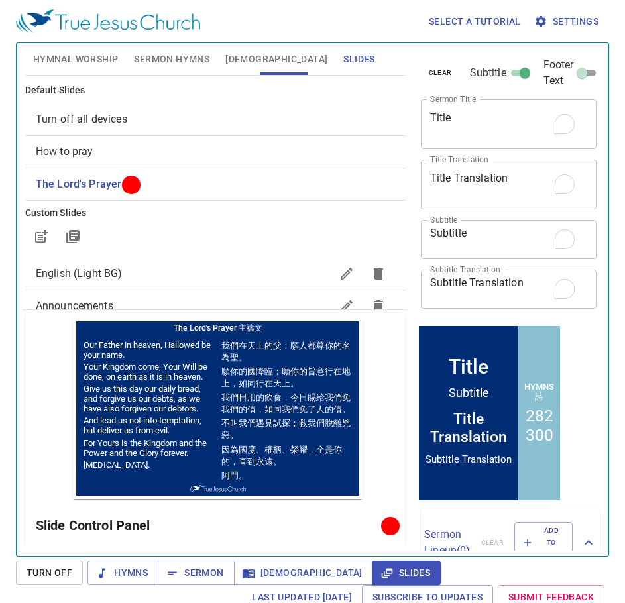
scroll to position [33, 0]
